Goal: Obtain resource: Download file/media

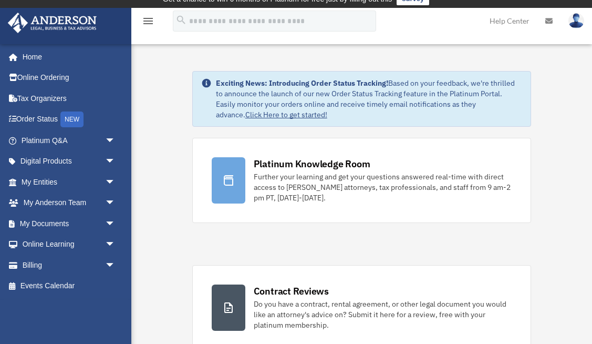
scroll to position [14, 0]
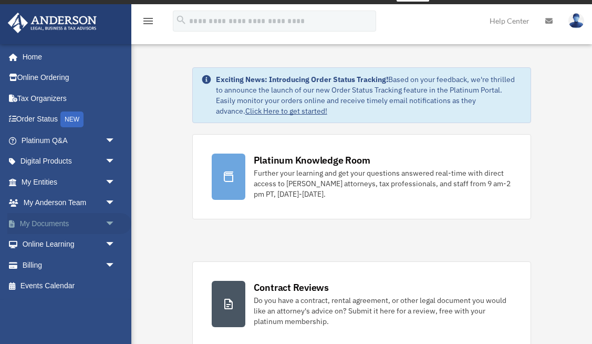
click at [71, 224] on link "My Documents arrow_drop_down" at bounding box center [69, 223] width 124 height 21
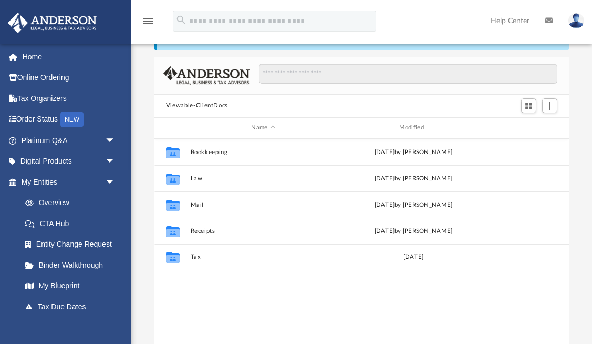
scroll to position [65, 0]
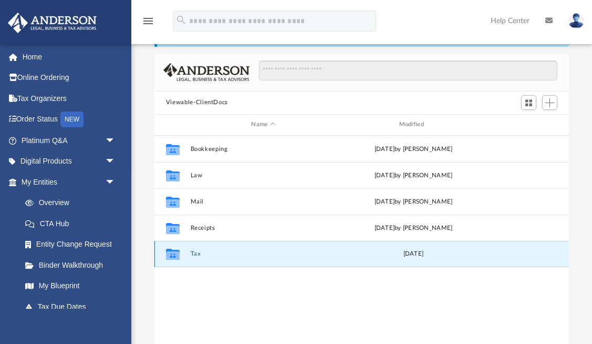
click at [191, 253] on button "Tax" at bounding box center [263, 253] width 146 height 7
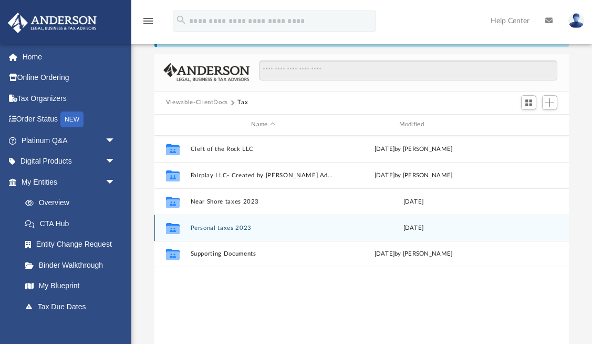
click at [232, 227] on button "Personal taxes 2023" at bounding box center [263, 227] width 146 height 7
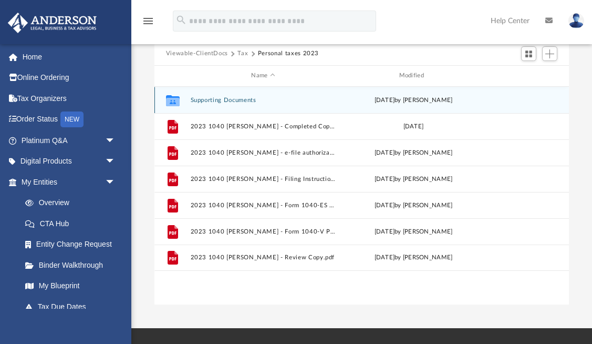
scroll to position [115, 0]
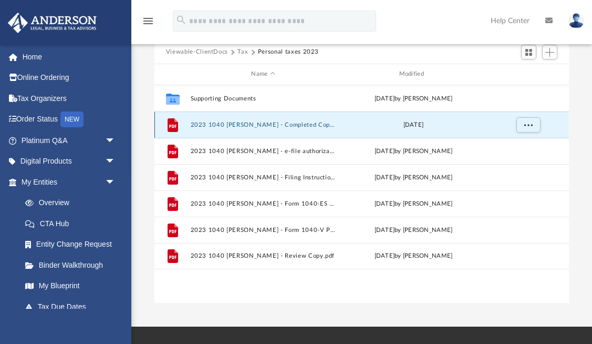
click at [257, 123] on button "2023 1040 [PERSON_NAME] - Completed Copy.pdf" at bounding box center [263, 124] width 146 height 7
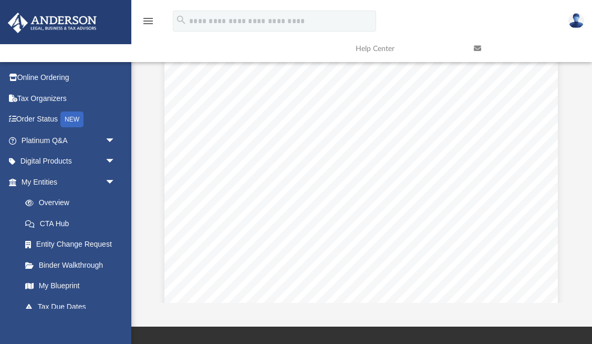
scroll to position [8628, 1]
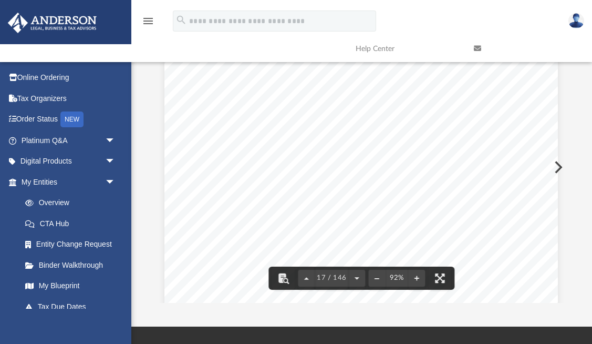
drag, startPoint x: 496, startPoint y: 224, endPoint x: 525, endPoint y: 227, distance: 29.1
click at [525, 227] on div "Credit for other dependents Department of the Treasury - Internal Revenue Servi…" at bounding box center [360, 65] width 393 height 509
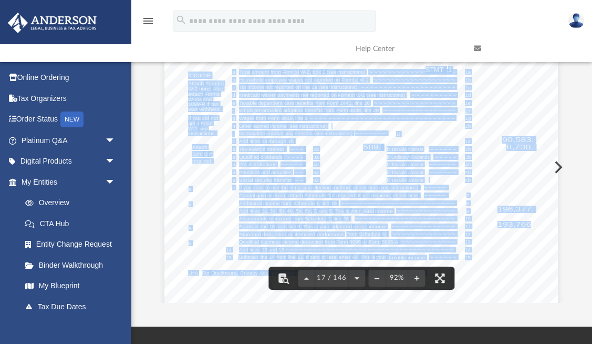
drag, startPoint x: 530, startPoint y: 225, endPoint x: 494, endPoint y: 225, distance: 36.3
click at [493, 225] on div "Credit for other dependents Department of the Treasury - Internal Revenue Servi…" at bounding box center [360, 65] width 393 height 509
click at [494, 225] on div "Credit for other dependents Department of the Treasury - Internal Revenue Servi…" at bounding box center [360, 65] width 393 height 509
click at [494, 227] on div "Credit for other dependents Department of the Treasury - Internal Revenue Servi…" at bounding box center [360, 65] width 393 height 509
click at [541, 227] on div "Credit for other dependents Department of the Treasury - Internal Revenue Servi…" at bounding box center [360, 65] width 393 height 509
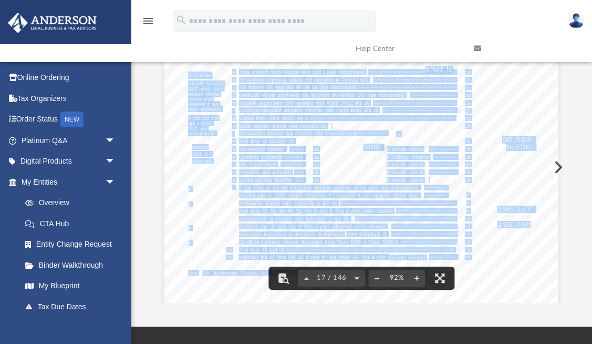
click at [470, 220] on span "10" at bounding box center [468, 218] width 6 height 5
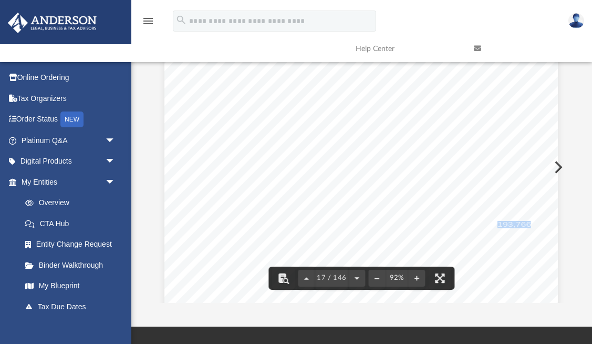
drag, startPoint x: 498, startPoint y: 225, endPoint x: 529, endPoint y: 223, distance: 31.0
click at [529, 223] on span "193,766." at bounding box center [516, 224] width 36 height 6
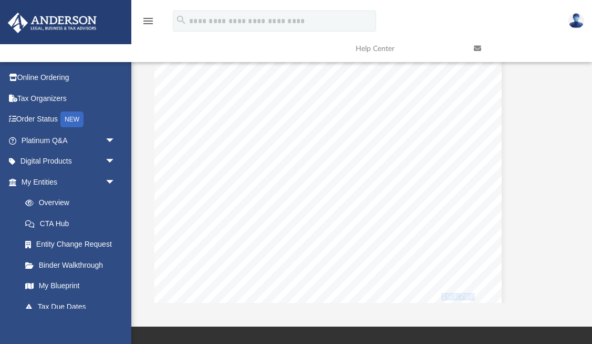
scroll to position [8553, 57]
